Goal: Transaction & Acquisition: Download file/media

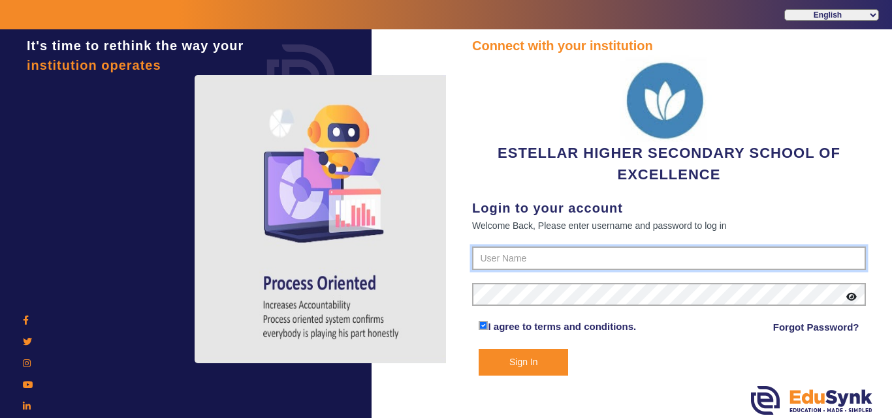
type input "7796657185"
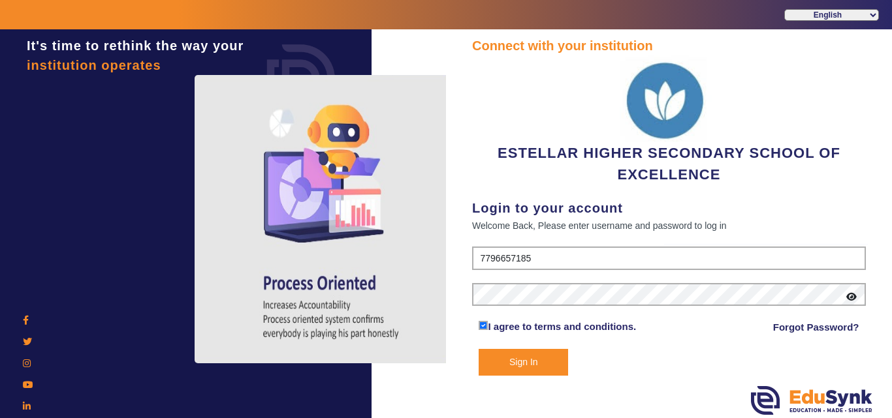
click at [491, 360] on button "Sign In" at bounding box center [522, 362] width 89 height 27
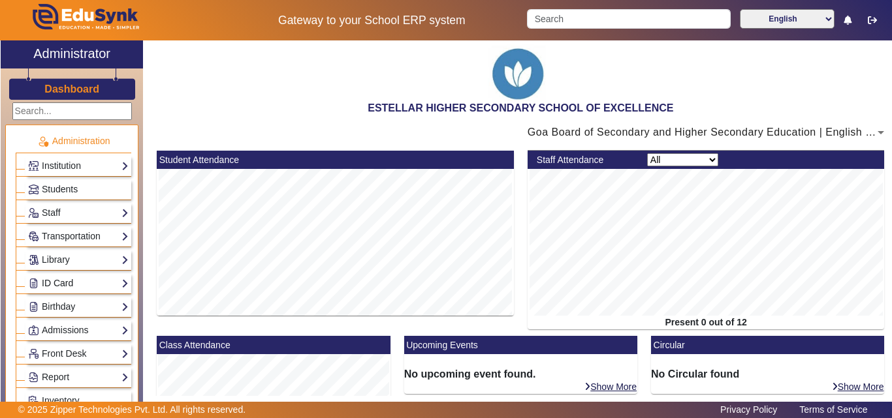
click at [75, 283] on link "ID Card" at bounding box center [78, 283] width 101 height 15
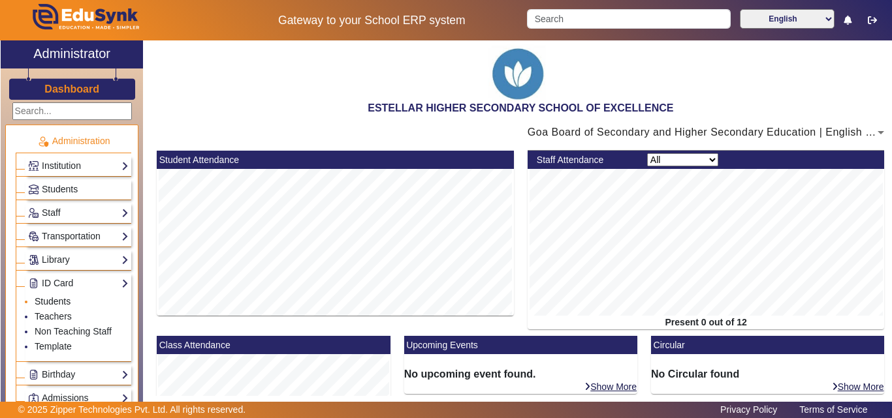
click at [58, 299] on link "Students" at bounding box center [53, 301] width 36 height 10
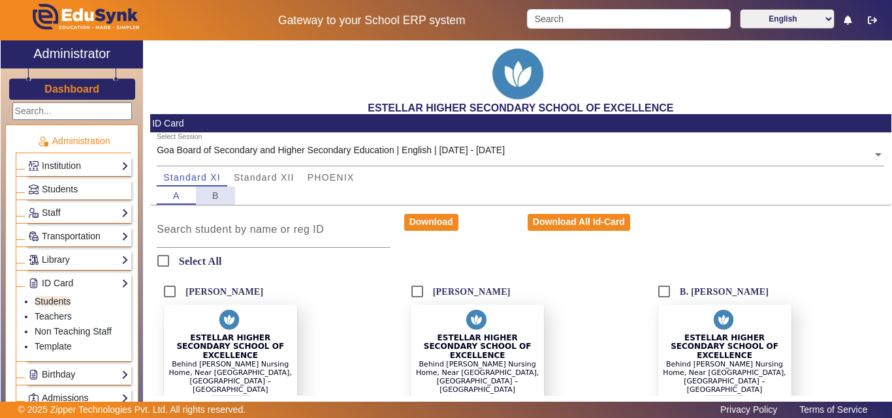
click at [213, 192] on span "B" at bounding box center [215, 195] width 7 height 9
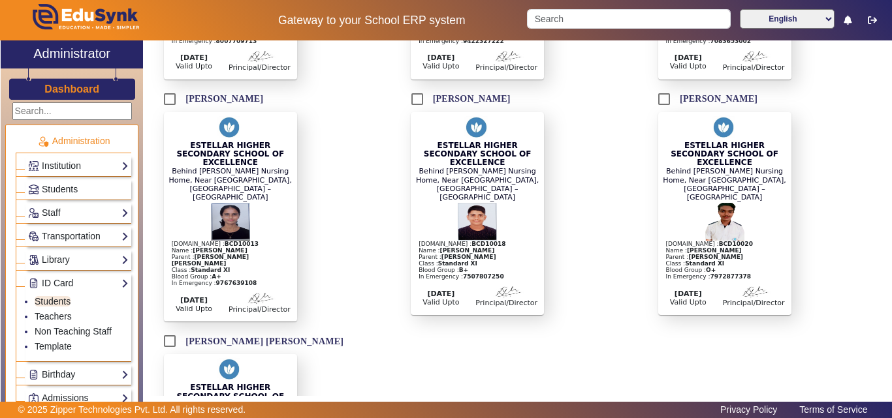
scroll to position [988, 0]
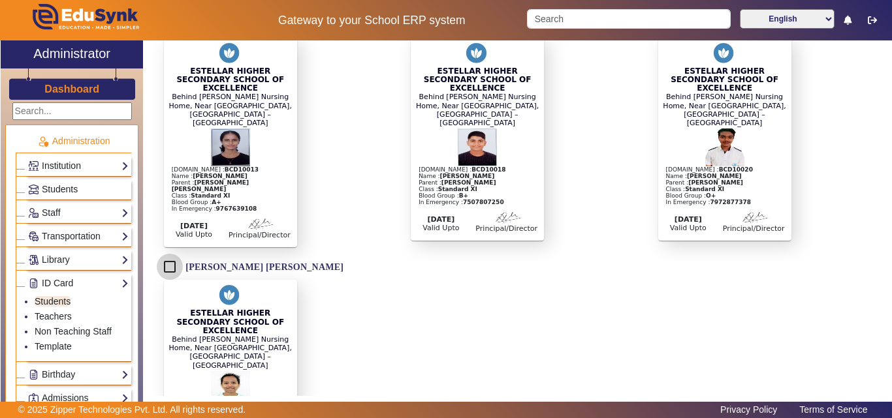
click at [174, 254] on input "[PERSON_NAME] [PERSON_NAME]" at bounding box center [170, 267] width 26 height 26
checkbox input "true"
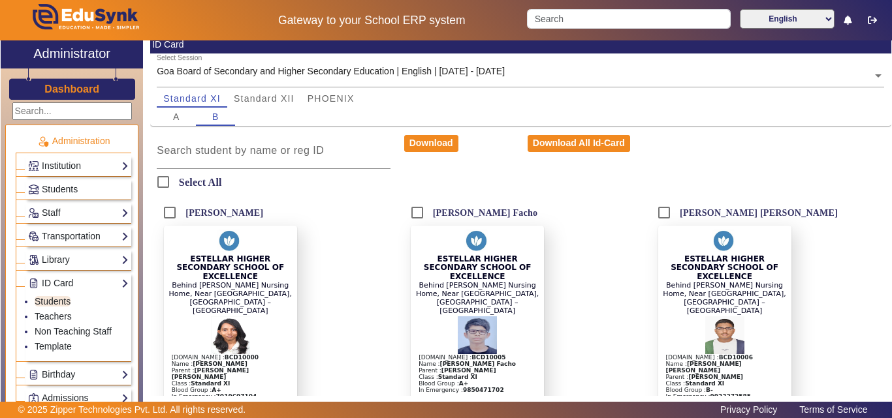
scroll to position [0, 0]
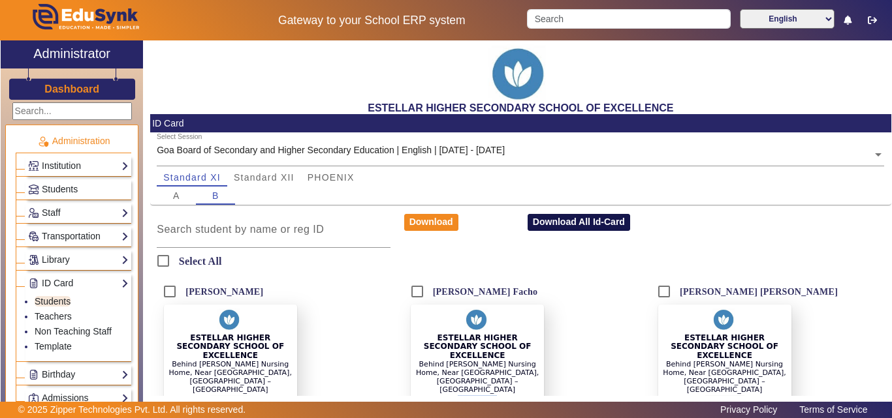
click at [598, 222] on button "Download All Id-Card" at bounding box center [578, 222] width 102 height 17
click at [171, 266] on input "Select All" at bounding box center [163, 261] width 26 height 26
checkbox input "true"
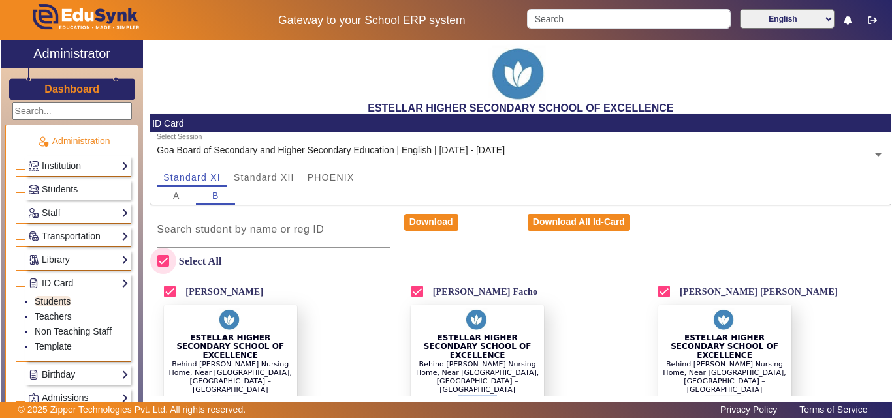
checkbox input "true"
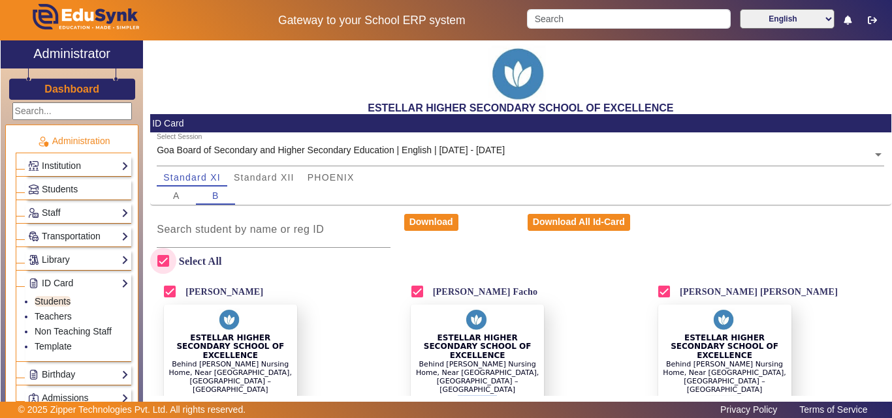
checkbox input "true"
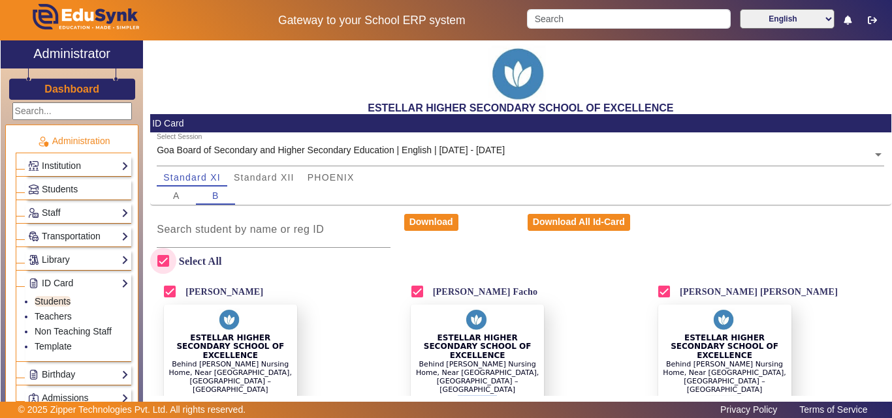
checkbox input "true"
click at [421, 219] on button "Download" at bounding box center [431, 222] width 54 height 17
click at [181, 195] on div "ESTELLAR HIGHER SECONDARY SCHOOL OF EXCELLENCE Behind [PERSON_NAME] Nursing Hom…" at bounding box center [446, 209] width 892 height 418
click at [178, 196] on span "A" at bounding box center [176, 195] width 7 height 9
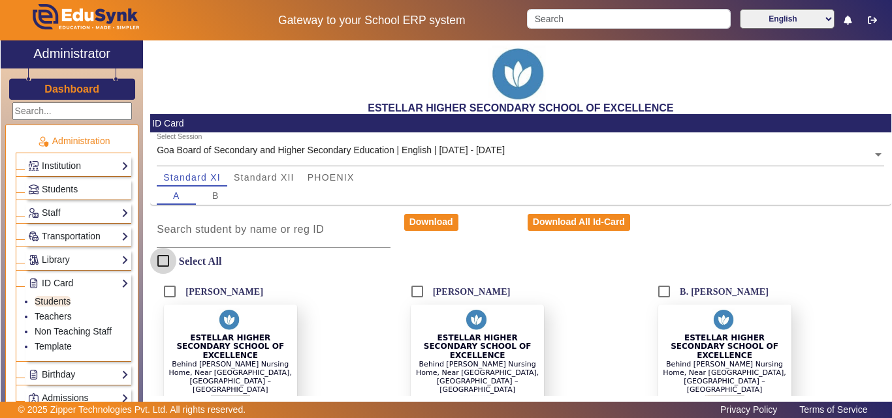
click at [173, 261] on input "Select All" at bounding box center [163, 261] width 26 height 26
checkbox input "true"
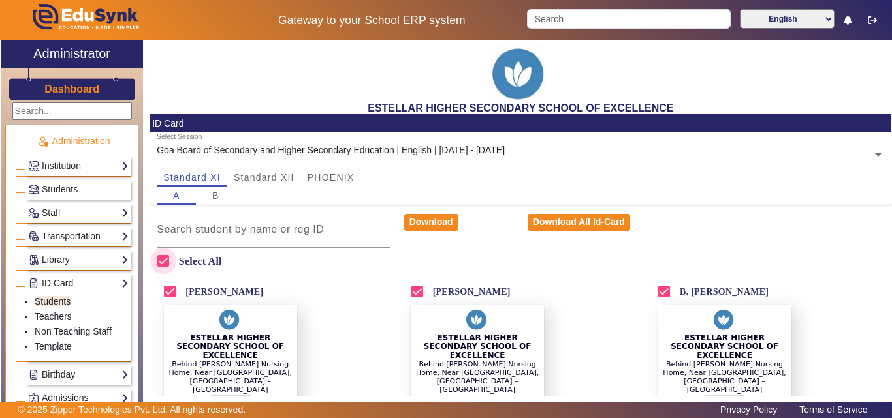
checkbox input "true"
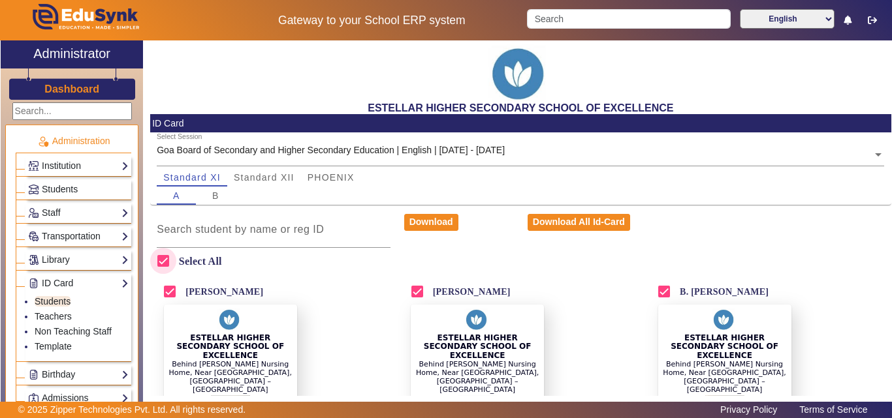
checkbox input "true"
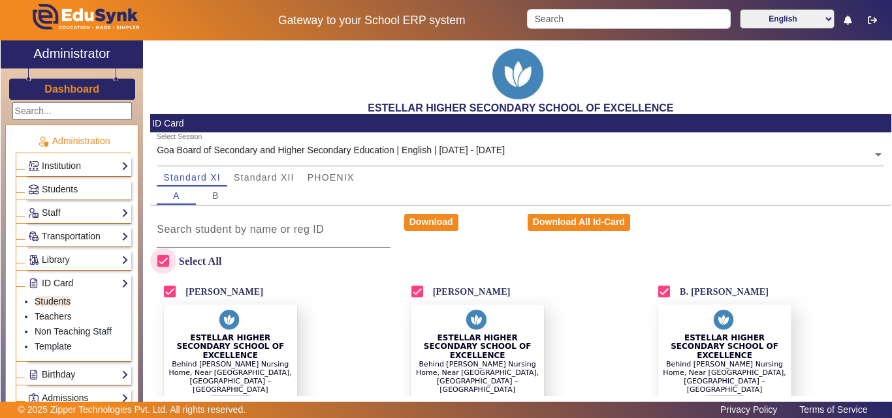
checkbox input "true"
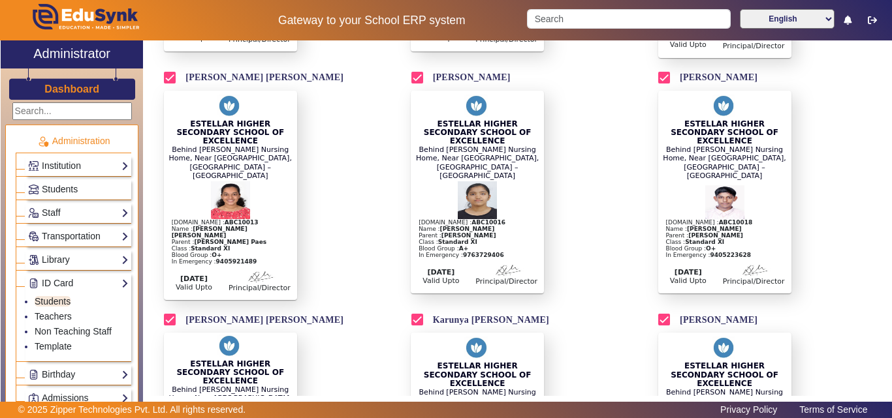
scroll to position [783, 0]
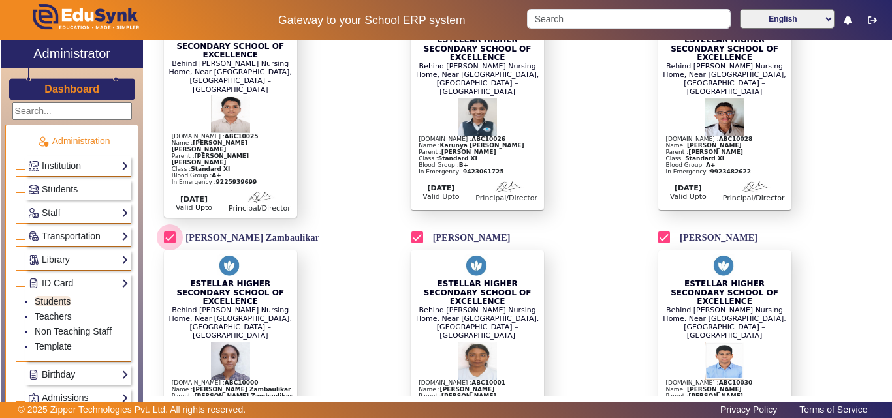
click at [171, 225] on input "[PERSON_NAME] Zambaulikar" at bounding box center [170, 238] width 26 height 26
checkbox input "false"
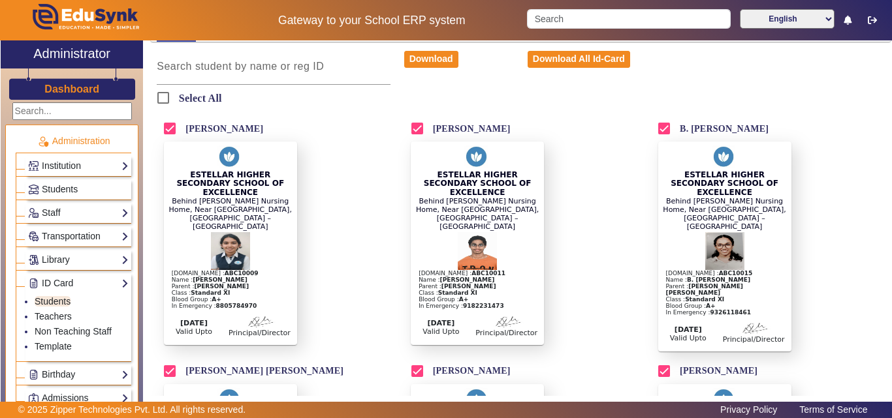
scroll to position [0, 0]
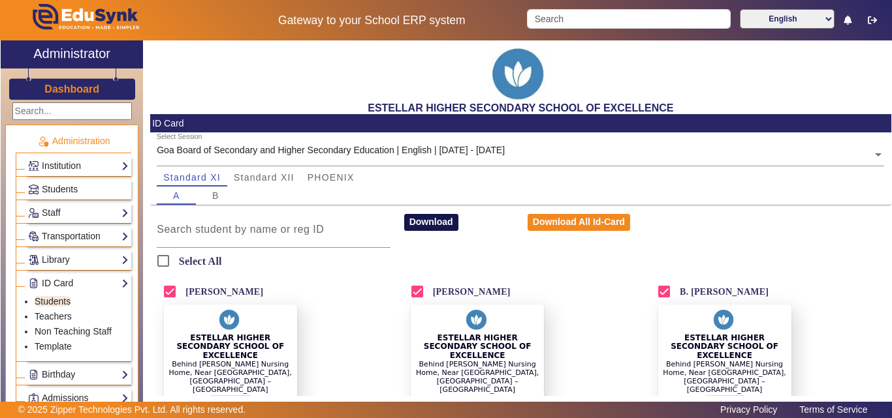
click at [431, 223] on button "Download" at bounding box center [431, 222] width 54 height 17
click at [216, 197] on span "B" at bounding box center [215, 195] width 7 height 9
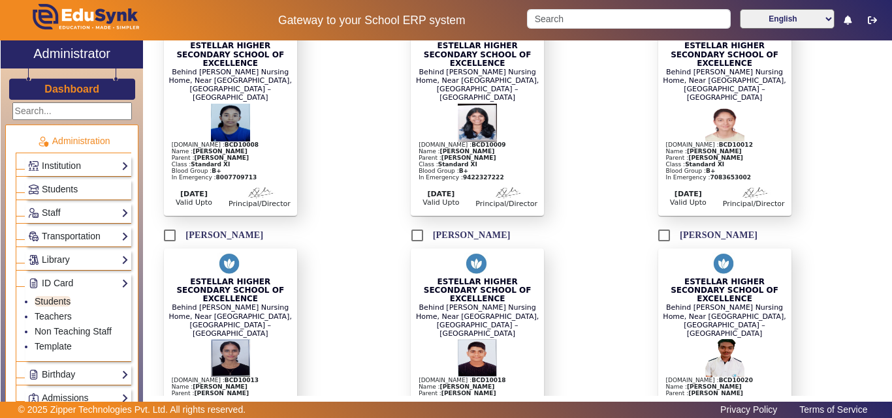
scroll to position [662, 0]
